Goal: Information Seeking & Learning: Learn about a topic

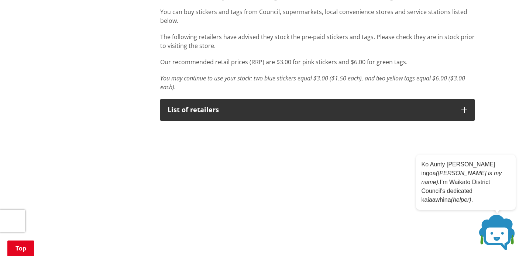
scroll to position [413, 0]
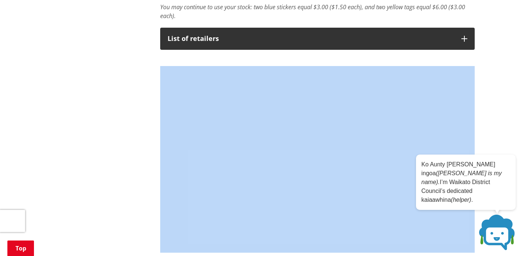
click at [118, 94] on div "More from this section Rubbish and recycling Rubbish and recycling services Wee…" at bounding box center [263, 50] width 434 height 628
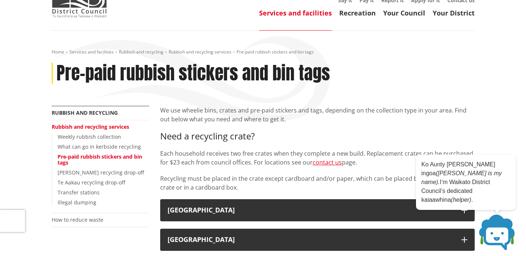
scroll to position [0, 0]
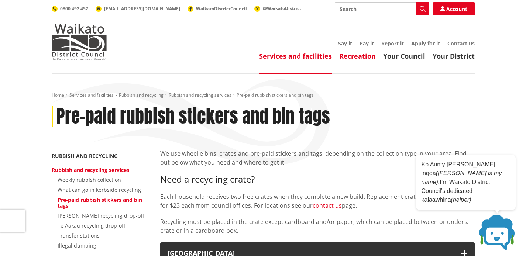
click at [352, 58] on link "Recreation" at bounding box center [357, 56] width 37 height 9
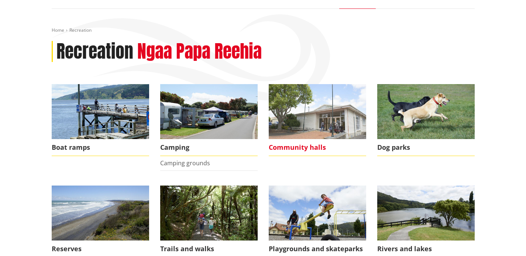
scroll to position [66, 0]
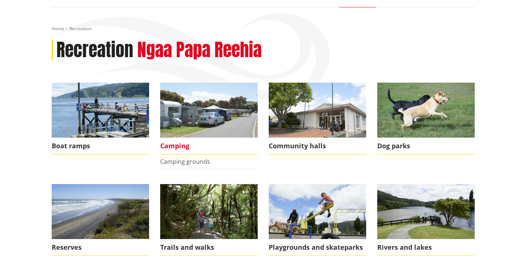
click at [175, 147] on span "Camping" at bounding box center [208, 146] width 97 height 17
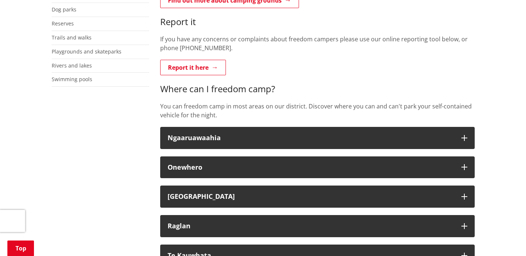
scroll to position [269, 0]
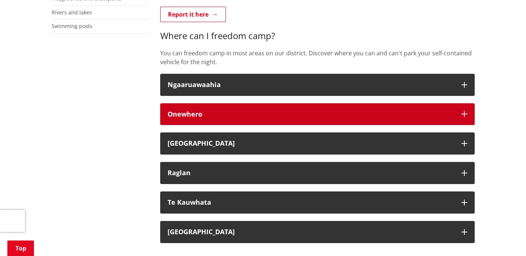
click at [464, 114] on icon "button" at bounding box center [464, 114] width 6 height 6
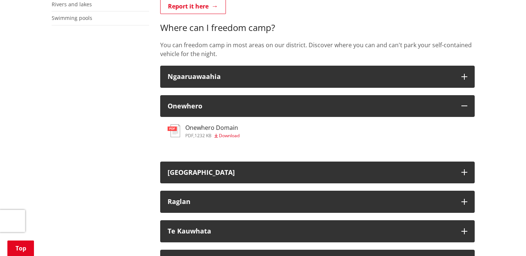
scroll to position [345, 0]
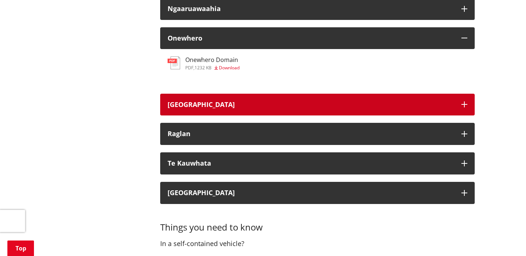
click at [465, 103] on icon "button" at bounding box center [464, 104] width 6 height 6
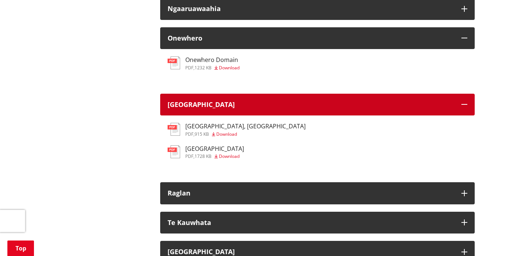
scroll to position [468, 0]
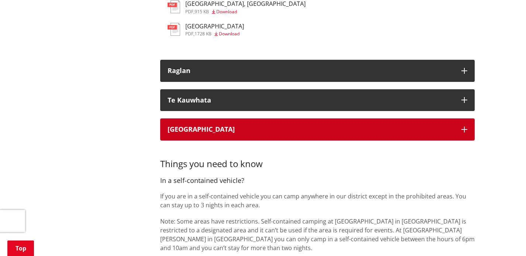
click at [464, 127] on icon "button" at bounding box center [464, 130] width 6 height 6
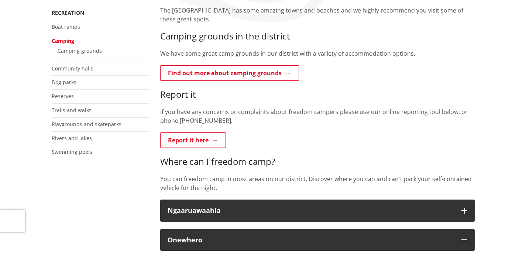
scroll to position [59, 0]
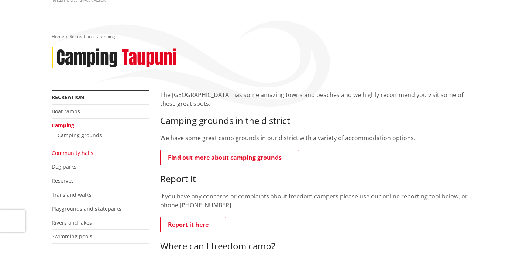
click at [56, 149] on link "Community halls" at bounding box center [73, 152] width 42 height 7
click at [61, 165] on link "Dog parks" at bounding box center [64, 166] width 25 height 7
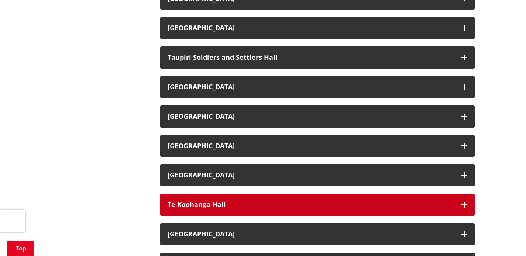
scroll to position [1078, 0]
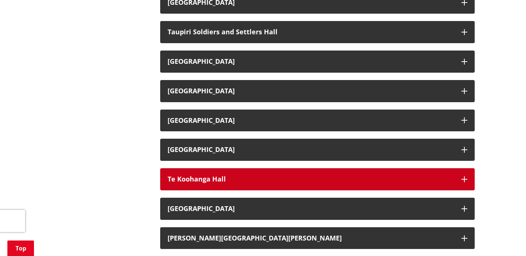
click at [465, 176] on icon "button" at bounding box center [464, 179] width 6 height 6
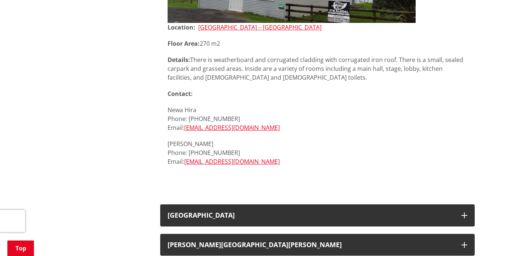
scroll to position [1273, 0]
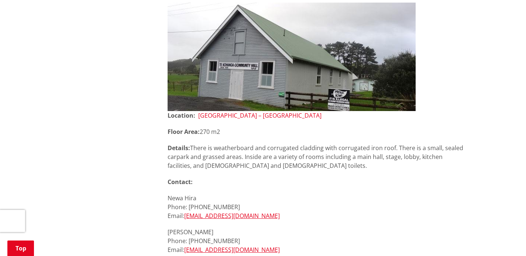
click at [321, 111] on link "Cnr Koohanga Road & Tuakau Bridge – Port Waikato Road, Te Koohanga" at bounding box center [259, 115] width 123 height 8
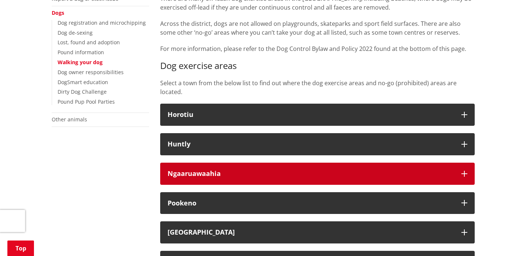
scroll to position [218, 0]
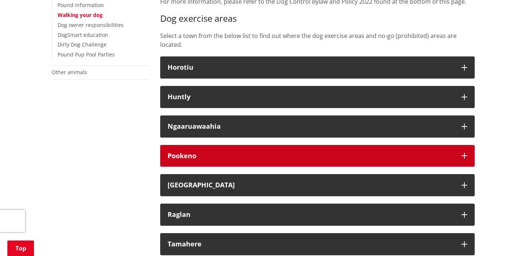
click at [213, 155] on h3 "Pookeno" at bounding box center [311, 155] width 286 height 7
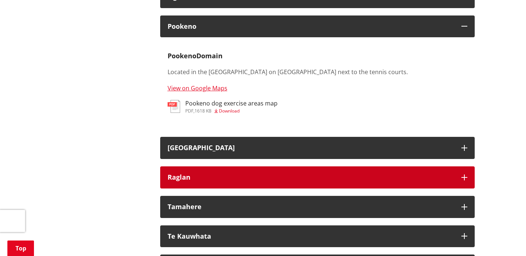
scroll to position [370, 0]
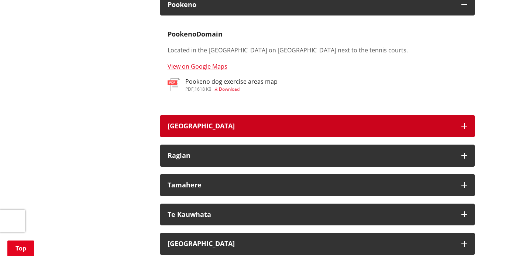
click at [220, 127] on h3 "[GEOGRAPHIC_DATA]" at bounding box center [311, 126] width 286 height 7
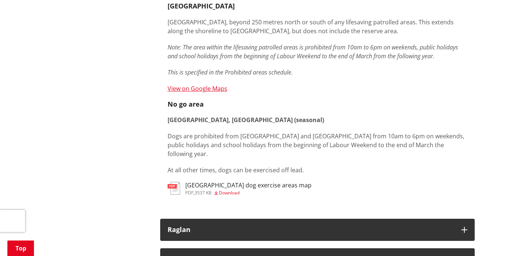
scroll to position [514, 0]
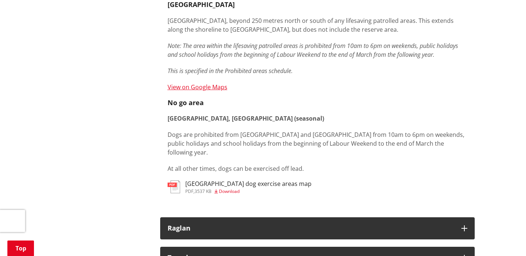
click at [235, 188] on span "Download" at bounding box center [229, 191] width 21 height 6
